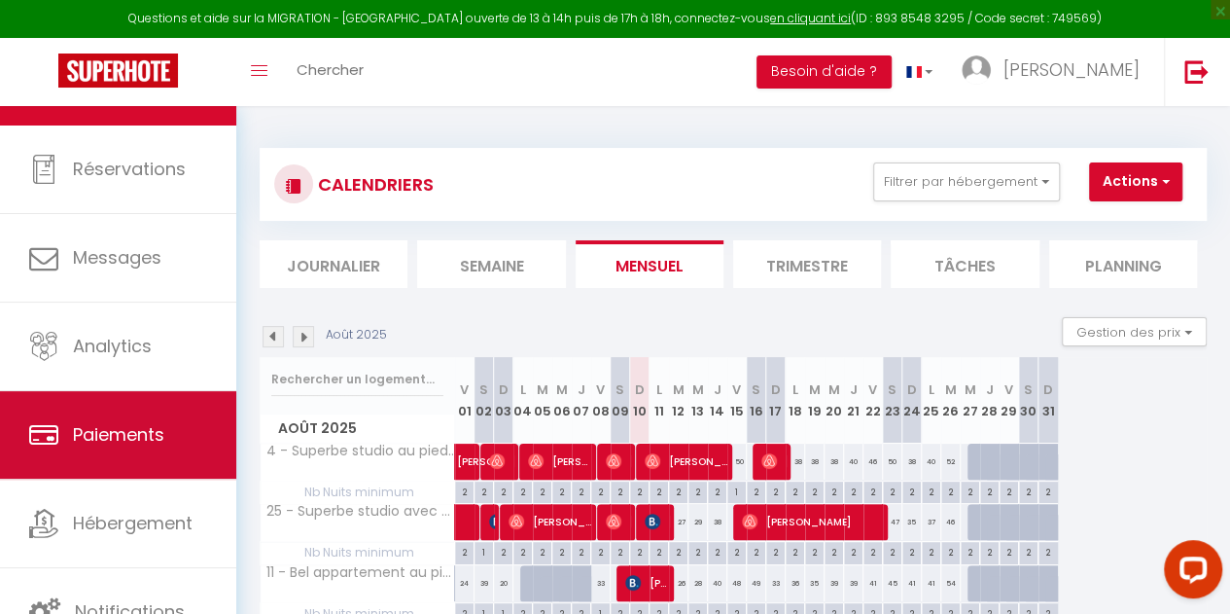
scroll to position [67, 0]
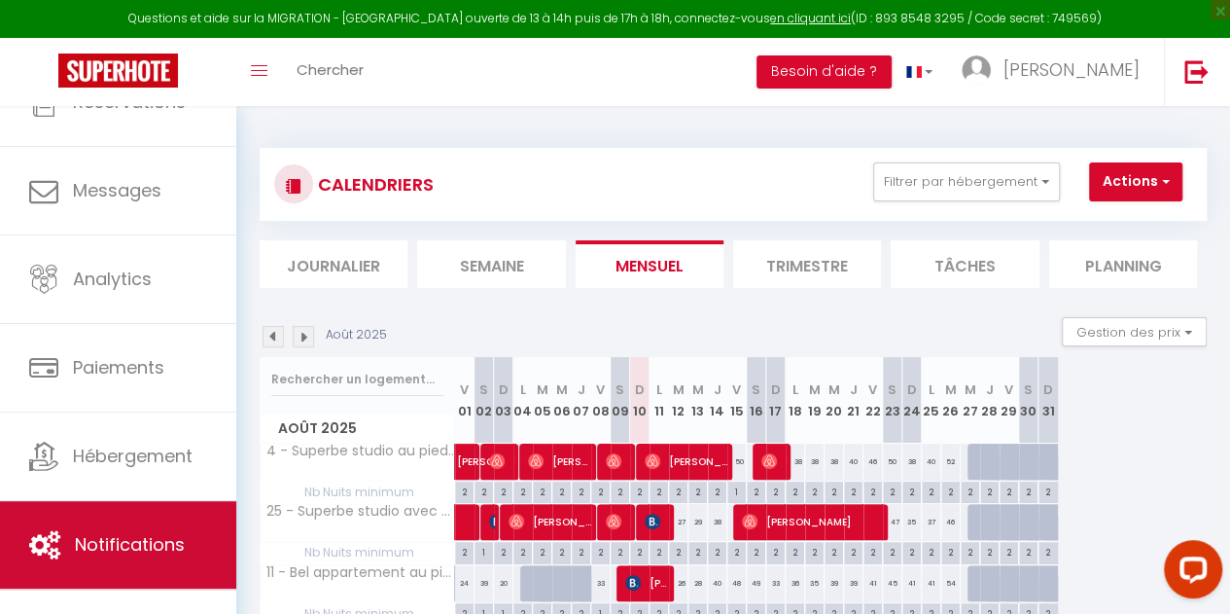
click at [109, 533] on span "Notifications" at bounding box center [130, 544] width 110 height 24
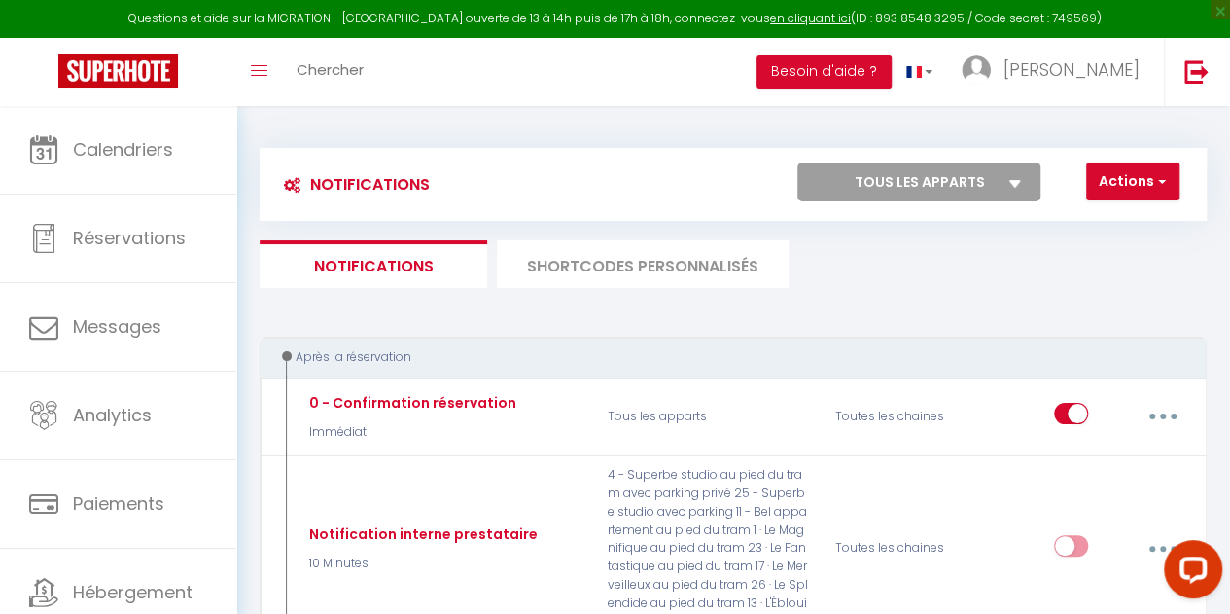
click at [631, 277] on li "SHORTCODES PERSONNALISÉS" at bounding box center [643, 264] width 292 height 48
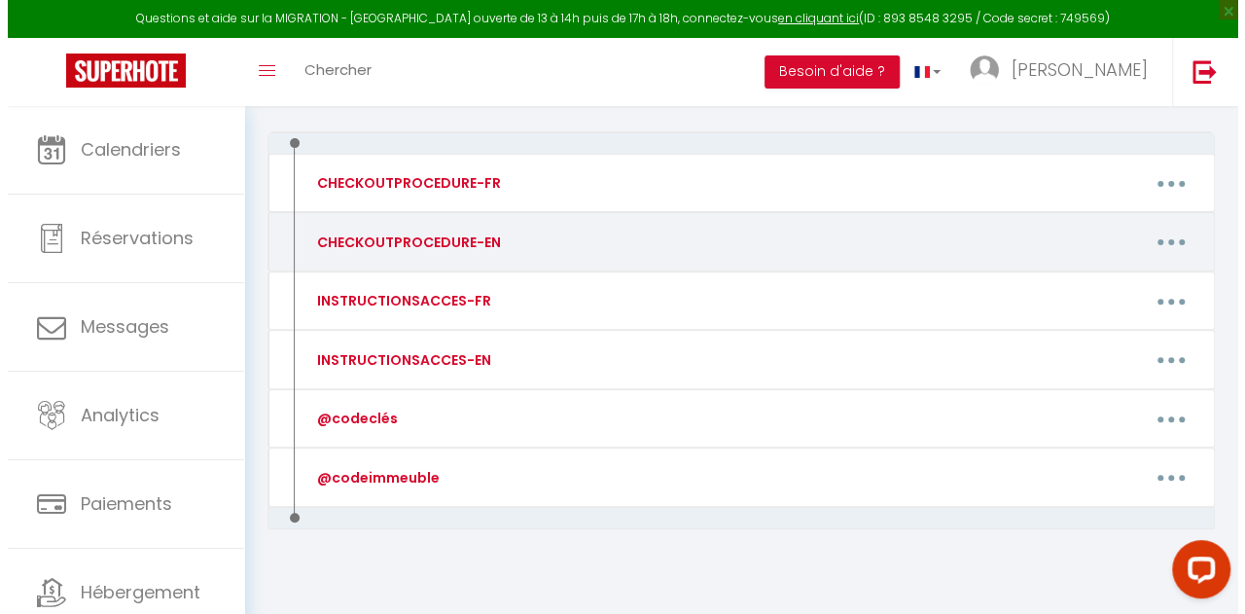
scroll to position [220, 0]
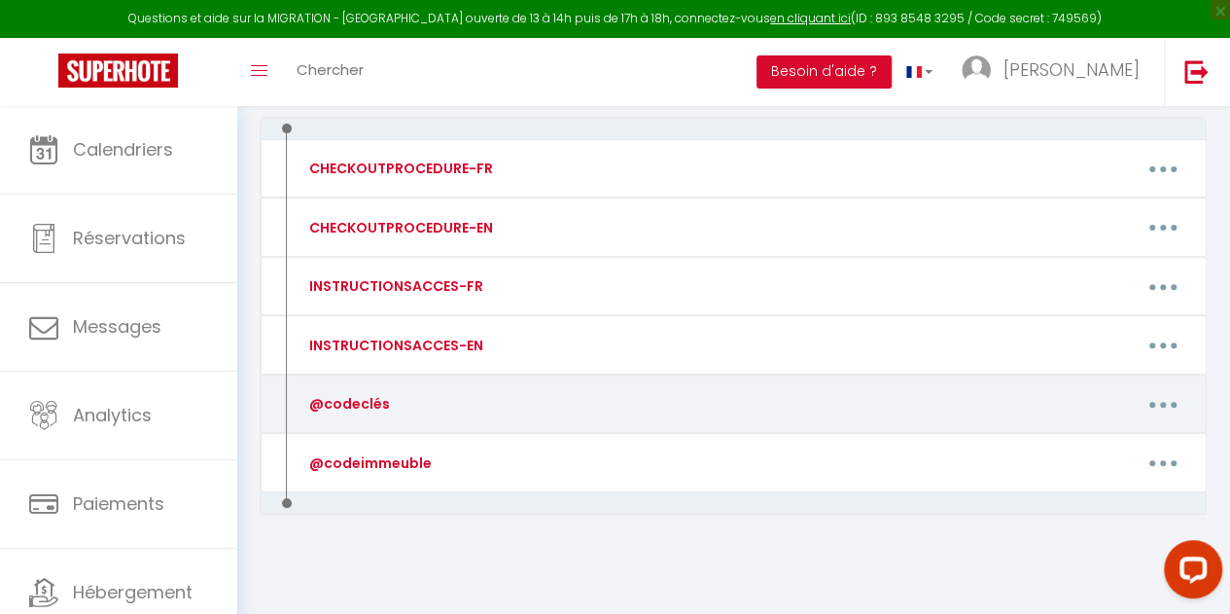
click at [1148, 402] on button "button" at bounding box center [1164, 403] width 52 height 37
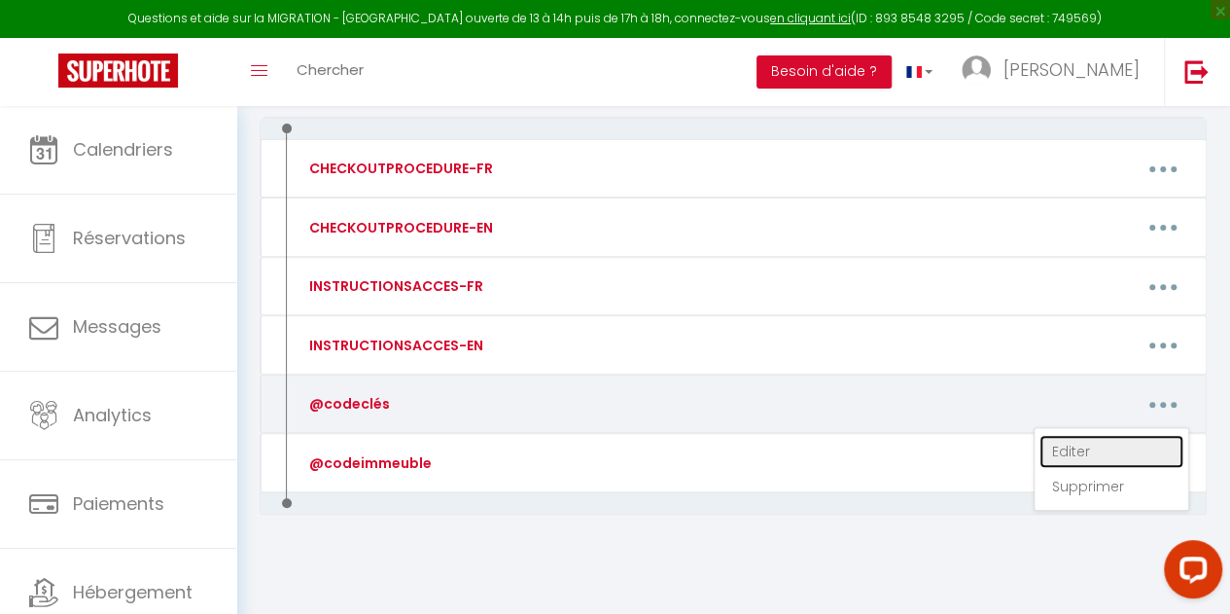
click at [1085, 439] on link "Editer" at bounding box center [1112, 451] width 144 height 33
type input "@codeclés"
type textarea "code boîte à clés:"
type textarea "5020"
type textarea "2520"
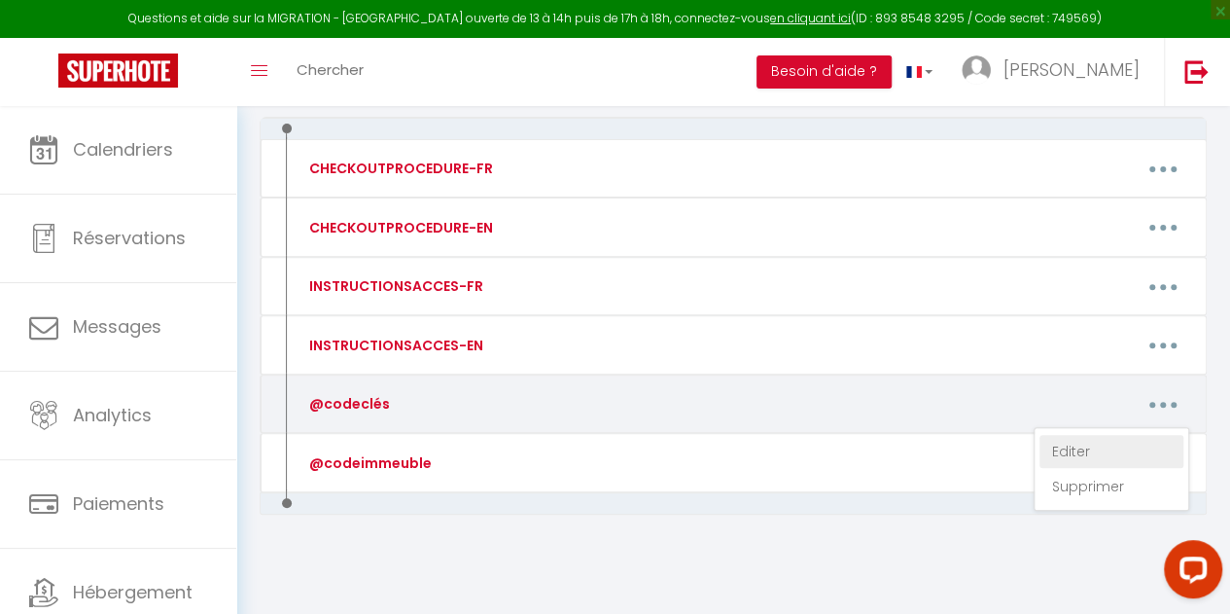
type textarea "0170"
type textarea "3630"
type textarea "0125"
type textarea "3230"
type textarea "3040"
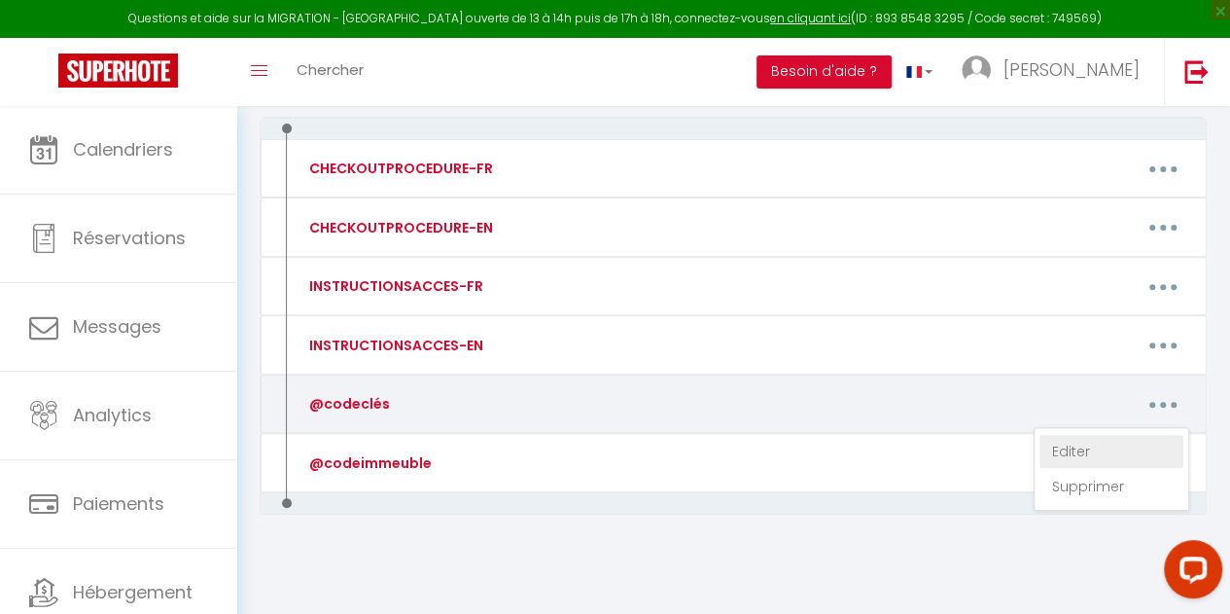
type textarea "1205"
type textarea "3530"
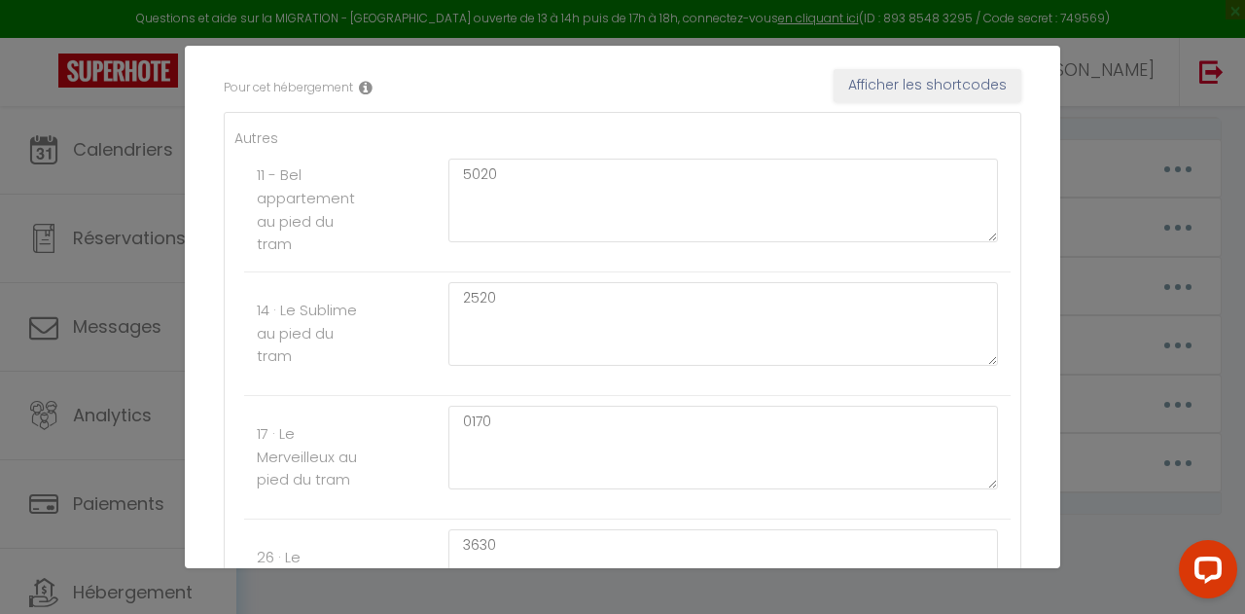
scroll to position [334, 0]
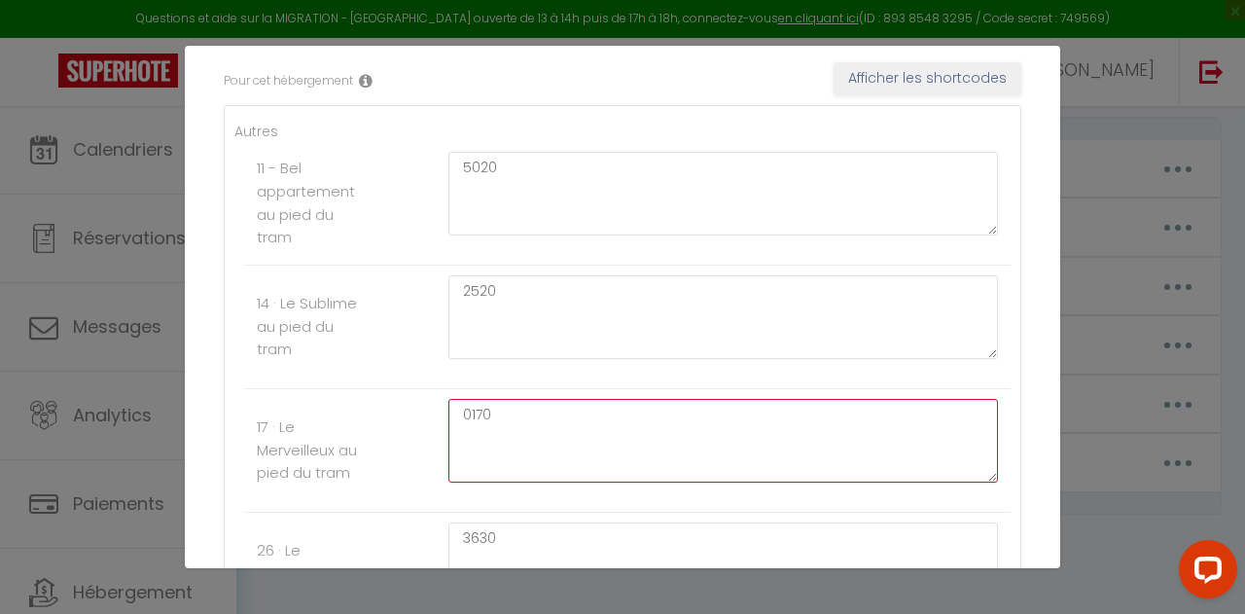
click at [588, 415] on textarea "0170" at bounding box center [723, 441] width 550 height 84
type textarea "1281"
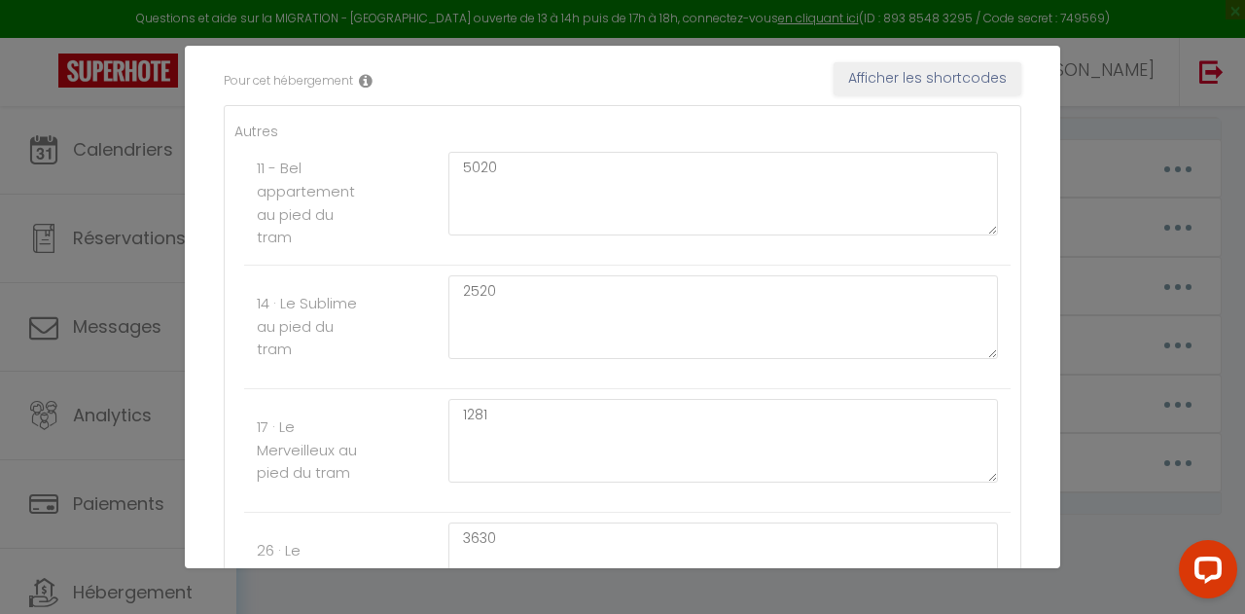
click at [386, 489] on li "17 · Le Merveilleux au pied du tram 1281" at bounding box center [627, 451] width 766 height 124
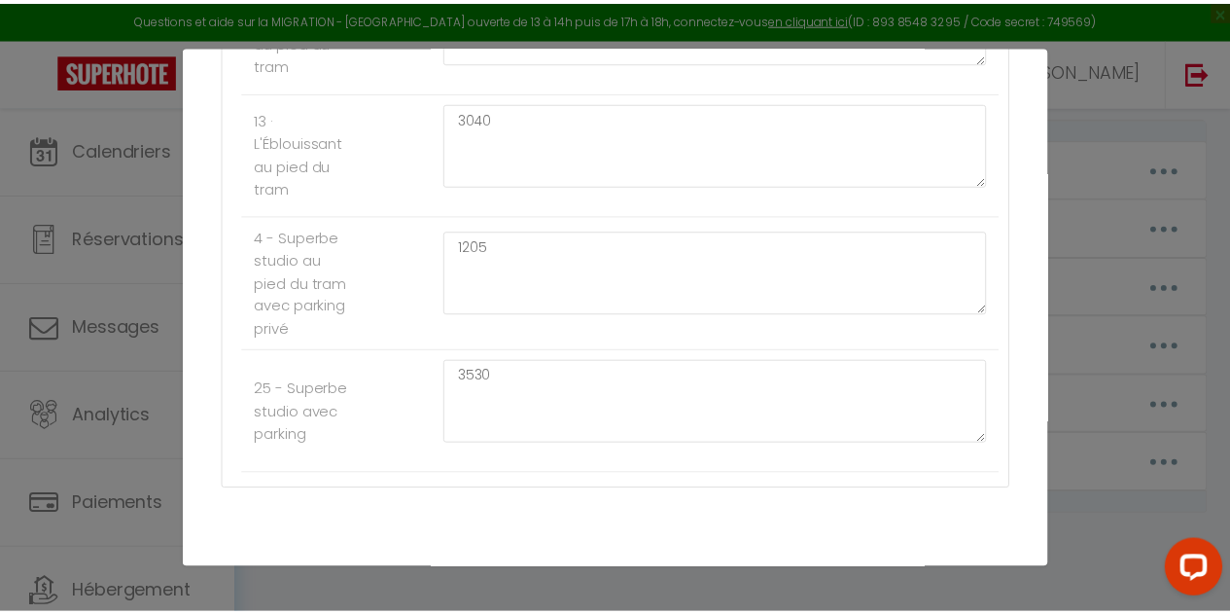
scroll to position [1181, 0]
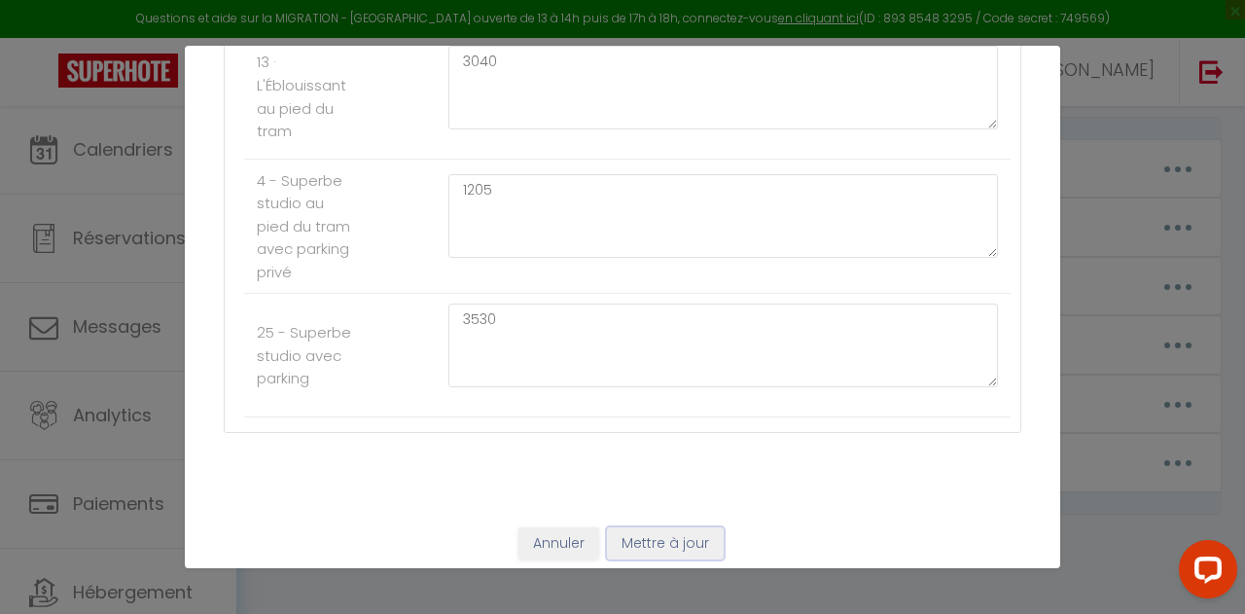
click at [638, 533] on button "Mettre à jour" at bounding box center [665, 543] width 117 height 33
